Goal: Information Seeking & Learning: Find contact information

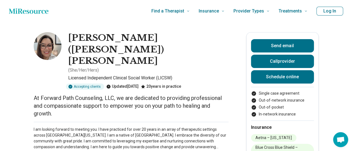
scroll to position [93, 0]
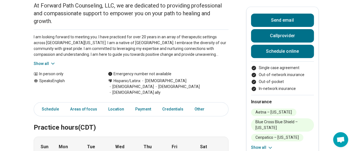
click at [52, 61] on icon at bounding box center [53, 64] width 6 height 6
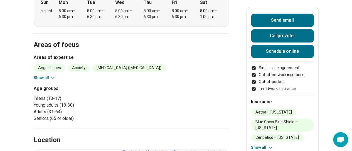
scroll to position [185, 0]
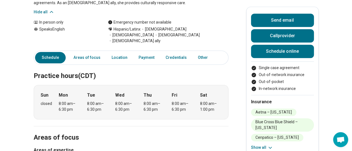
click at [221, 26] on div "[DEMOGRAPHIC_DATA]/Latinx [DEMOGRAPHIC_DATA] [DEMOGRAPHIC_DATA] [DEMOGRAPHIC_DA…" at bounding box center [168, 35] width 121 height 18
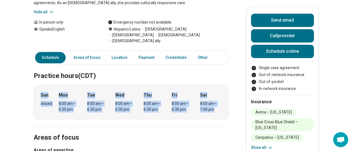
drag, startPoint x: 48, startPoint y: 79, endPoint x: 228, endPoint y: 97, distance: 181.0
click at [228, 97] on div "Sun closed Mon 8:00 am – 6:30 pm Tue 8:00 am – 6:30 pm Wed 8:00 am – 6:30 pm Th…" at bounding box center [131, 102] width 195 height 35
click at [223, 97] on div "Sun closed Mon 8:00 am – 6:30 pm Tue 8:00 am – 6:30 pm Wed 8:00 am – 6:30 pm Th…" at bounding box center [131, 102] width 195 height 35
click at [54, 85] on div "Sun closed Mon 8:00 am – 6:30 pm Tue 8:00 am – 6:30 pm Wed 8:00 am – 6:30 pm Th…" at bounding box center [131, 102] width 195 height 35
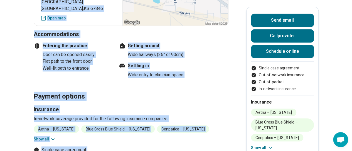
scroll to position [472, 0]
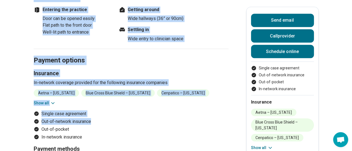
drag, startPoint x: 41, startPoint y: 48, endPoint x: 196, endPoint y: 109, distance: 166.0
click at [196, 109] on div "Practice hours (CDT) Sun closed Mon 8:00 am – 6:30 pm Tue 8:00 am – 6:30 pm Wed…" at bounding box center [131, 29] width 195 height 550
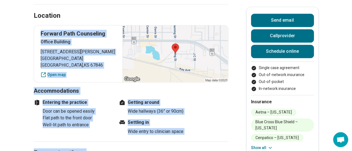
click at [218, 135] on h2 "Payment options" at bounding box center [131, 146] width 195 height 23
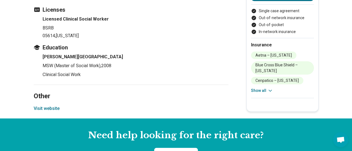
scroll to position [589, 0]
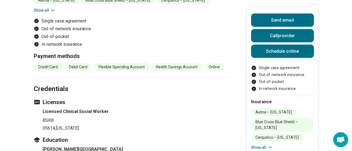
click at [68, 146] on h4 "[PERSON_NAME][GEOGRAPHIC_DATA]" at bounding box center [136, 149] width 186 height 7
copy h4 "[PERSON_NAME][GEOGRAPHIC_DATA]"
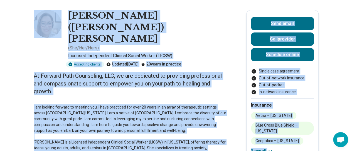
scroll to position [0, 0]
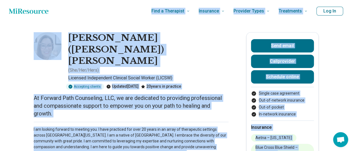
drag, startPoint x: 248, startPoint y: 139, endPoint x: 26, endPoint y: 20, distance: 251.9
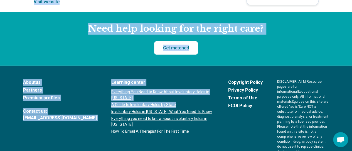
scroll to position [795, 0]
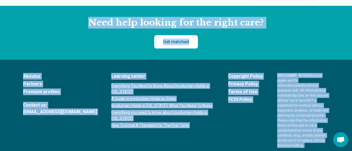
drag, startPoint x: 3, startPoint y: 6, endPoint x: 208, endPoint y: 133, distance: 241.1
click at [215, 142] on footer "About us Partners Premium profiles Contact us: [EMAIL_ADDRESS][DOMAIN_NAME] Lea…" at bounding box center [176, 125] width 352 height 130
